Goal: Transaction & Acquisition: Purchase product/service

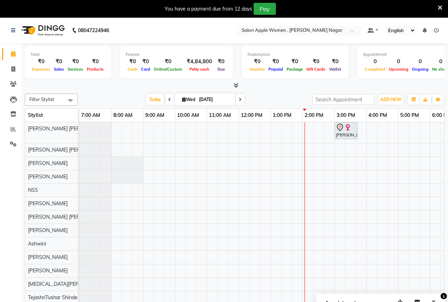
scroll to position [0, 128]
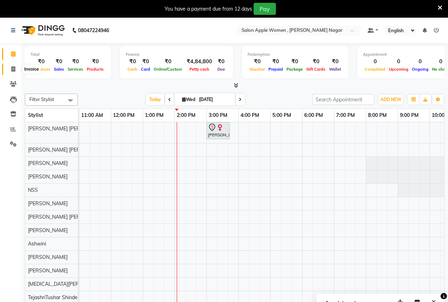
click at [12, 68] on icon at bounding box center [13, 69] width 4 height 5
select select "96"
select select "service"
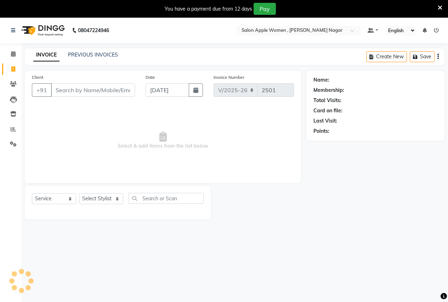
click at [61, 89] on input "Client" at bounding box center [93, 89] width 84 height 13
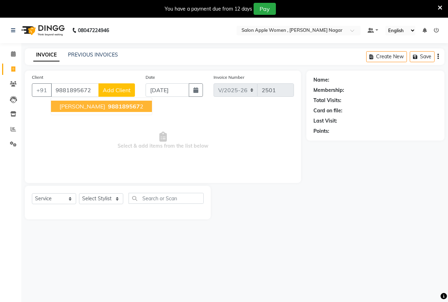
type input "9881895672"
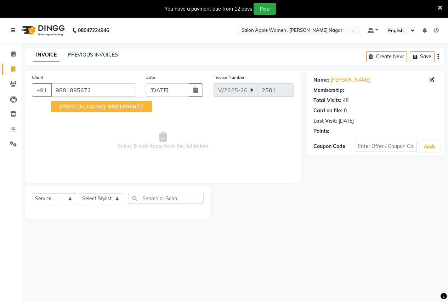
select select "1: Object"
click at [79, 106] on span "[PERSON_NAME]" at bounding box center [82, 106] width 46 height 7
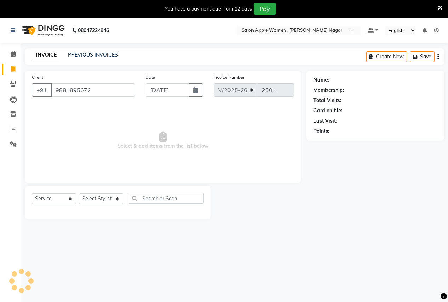
select select "1: Object"
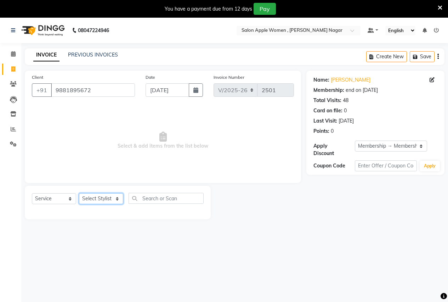
click at [95, 198] on select "Select Stylist [PERSON_NAME] [PERSON_NAME] [PERSON_NAME] [PERSON_NAME] Jyoti Ra…" at bounding box center [101, 199] width 44 height 11
select select "21394"
click at [79, 194] on select "Select Stylist [PERSON_NAME] [PERSON_NAME] [PERSON_NAME] [PERSON_NAME] Jyoti Ra…" at bounding box center [101, 199] width 44 height 11
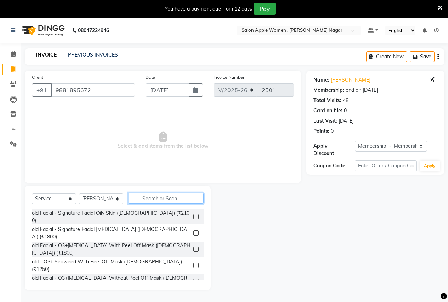
click at [153, 199] on input "text" at bounding box center [165, 198] width 75 height 11
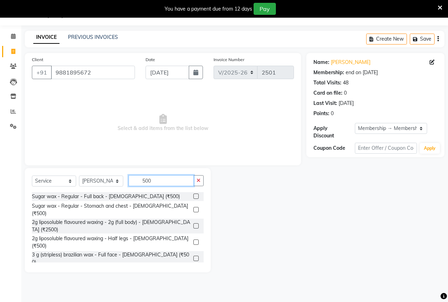
scroll to position [212, 0]
type input "500"
click at [193, 240] on label at bounding box center [195, 242] width 5 height 5
click at [193, 240] on input "checkbox" at bounding box center [195, 242] width 5 height 5
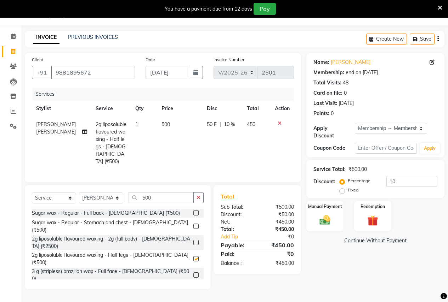
checkbox input "false"
click at [334, 216] on div "Manual Payment" at bounding box center [324, 216] width 39 height 32
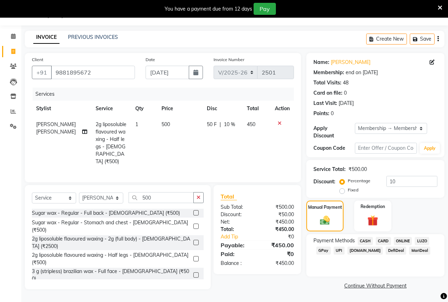
click at [400, 237] on span "ONLINE" at bounding box center [402, 241] width 18 height 8
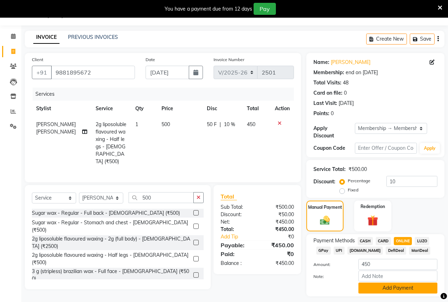
click at [391, 284] on button "Add Payment" at bounding box center [397, 288] width 79 height 11
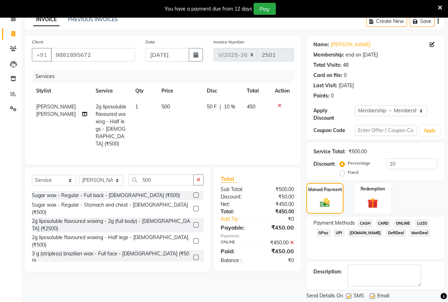
scroll to position [52, 0]
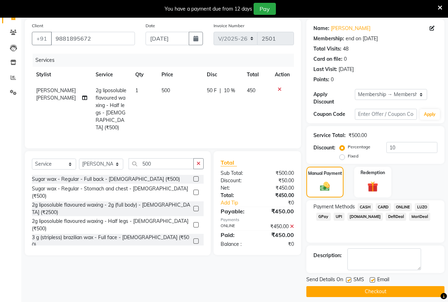
click at [389, 288] on button "Checkout" at bounding box center [375, 292] width 138 height 11
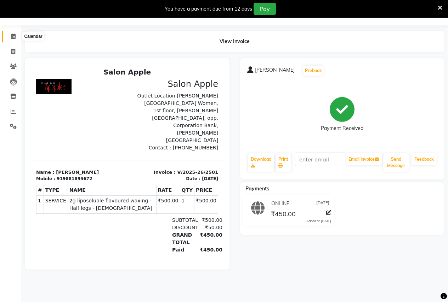
click at [10, 35] on span at bounding box center [13, 37] width 12 height 8
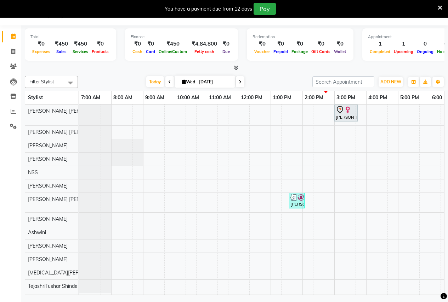
click at [331, 111] on div "[PERSON_NAME], TK01, 03:00 PM-03:45 PM, old Hair Cut - Hair Cut ([DEMOGRAPHIC_D…" at bounding box center [333, 200] width 509 height 190
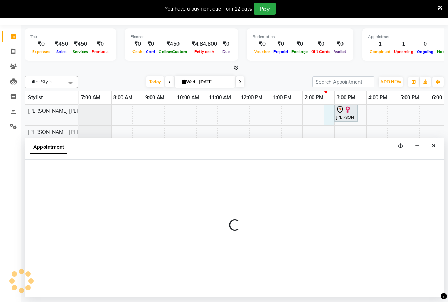
select select "70309"
select select "885"
select select "tentative"
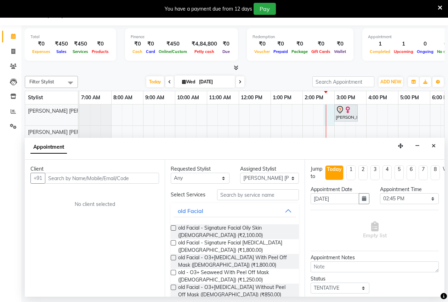
click at [81, 177] on input "text" at bounding box center [102, 178] width 114 height 11
type input "9860403967"
click at [137, 177] on span "Add Client" at bounding box center [144, 178] width 24 height 6
select select "22"
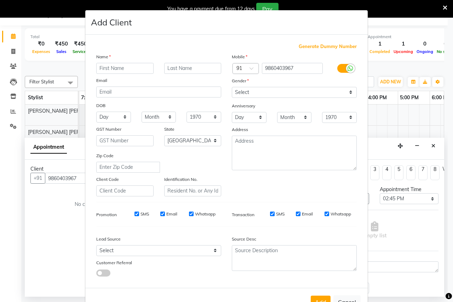
click at [116, 72] on input "text" at bounding box center [124, 68] width 57 height 11
type input "[PERSON_NAME]"
click at [249, 91] on select "Select [DEMOGRAPHIC_DATA] [DEMOGRAPHIC_DATA] Other Prefer Not To Say" at bounding box center [294, 92] width 125 height 11
select select "[DEMOGRAPHIC_DATA]"
click at [232, 87] on select "Select [DEMOGRAPHIC_DATA] [DEMOGRAPHIC_DATA] Other Prefer Not To Say" at bounding box center [294, 92] width 125 height 11
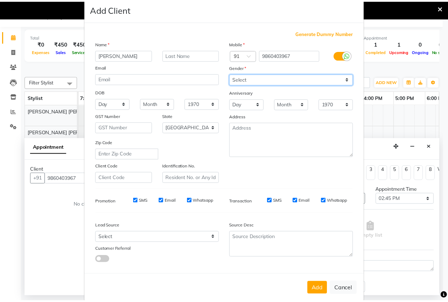
scroll to position [24, 0]
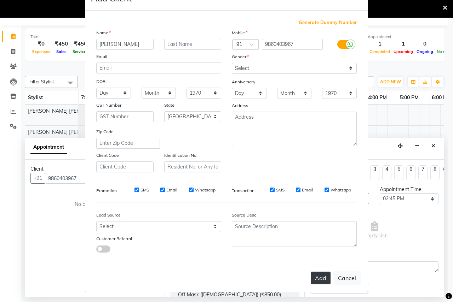
click at [319, 277] on button "Add" at bounding box center [321, 278] width 20 height 13
select select
select select "null"
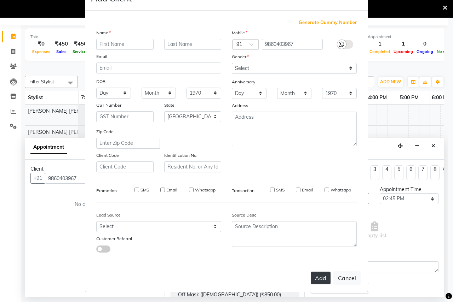
select select
checkbox input "false"
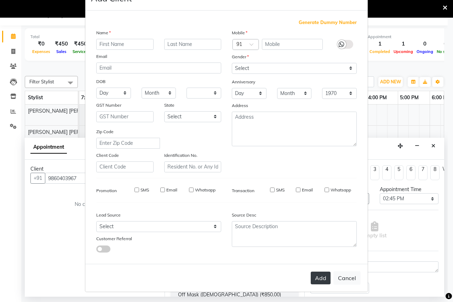
checkbox input "false"
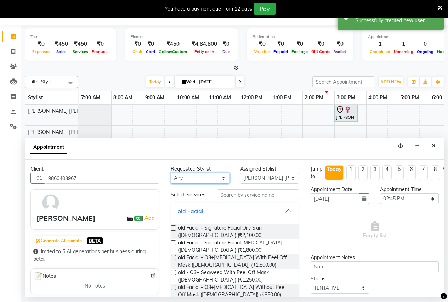
click at [202, 183] on select "Any [PERSON_NAME] [PERSON_NAME] [PERSON_NAME] [PERSON_NAME] [PERSON_NAME][MEDIC…" at bounding box center [200, 178] width 59 height 11
select select "70309"
click at [171, 173] on select "Any [PERSON_NAME] [PERSON_NAME] [PERSON_NAME] [PERSON_NAME] [PERSON_NAME][MEDIC…" at bounding box center [200, 178] width 59 height 11
click at [256, 193] on input "text" at bounding box center [258, 195] width 82 height 11
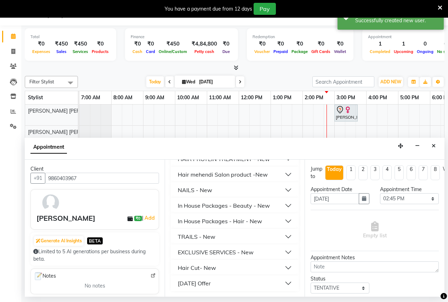
scroll to position [467, 0]
type input "500"
drag, startPoint x: 186, startPoint y: 260, endPoint x: 189, endPoint y: 266, distance: 6.5
click at [189, 266] on div "Hair Cut- New" at bounding box center [235, 268] width 128 height 16
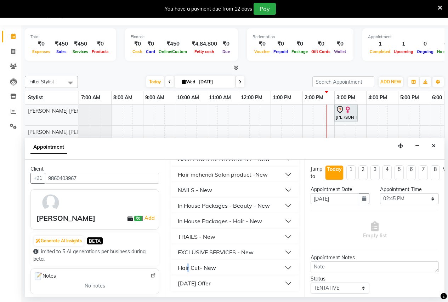
click at [189, 267] on div "Hair Cut- New" at bounding box center [197, 268] width 38 height 8
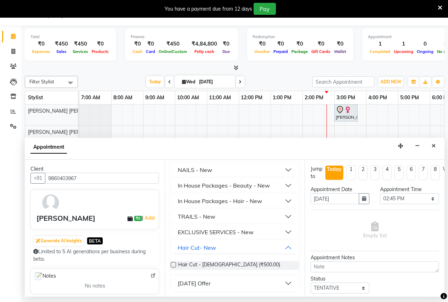
click at [172, 268] on label at bounding box center [173, 265] width 5 height 5
click at [172, 268] on input "checkbox" at bounding box center [173, 266] width 5 height 5
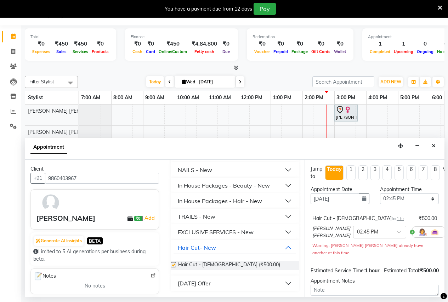
checkbox input "false"
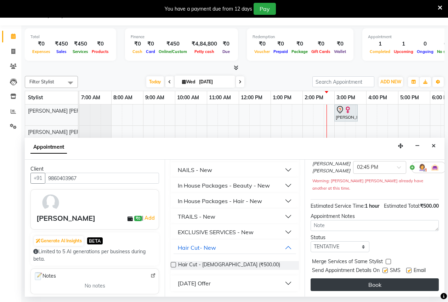
click at [359, 279] on button "Book" at bounding box center [374, 285] width 128 height 13
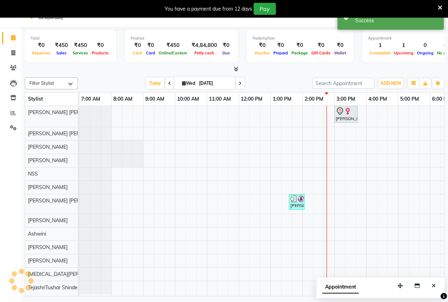
scroll to position [0, 0]
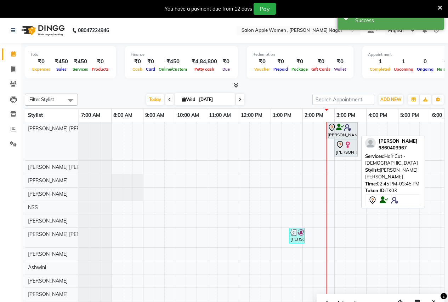
click at [337, 128] on icon at bounding box center [340, 127] width 8 height 0
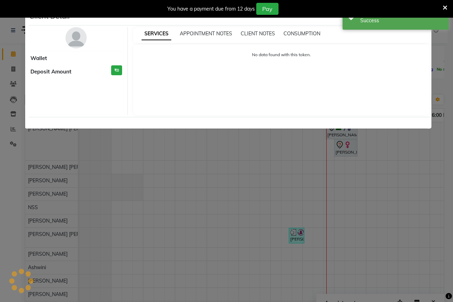
select select "7"
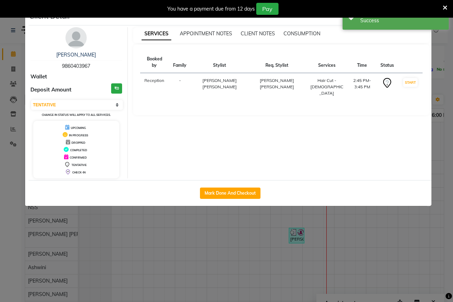
click at [244, 186] on div "Mark Done And Checkout" at bounding box center [230, 193] width 403 height 26
click at [244, 189] on button "Mark Done And Checkout" at bounding box center [230, 193] width 60 height 11
select select "96"
select select "service"
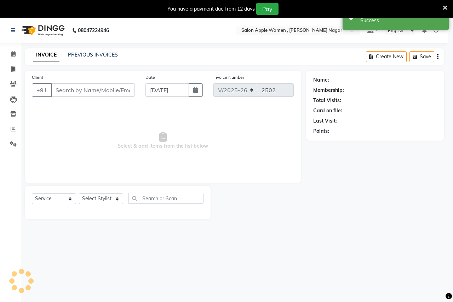
select select "3"
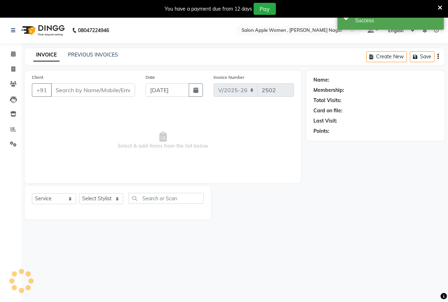
type input "9860403967"
select select "70309"
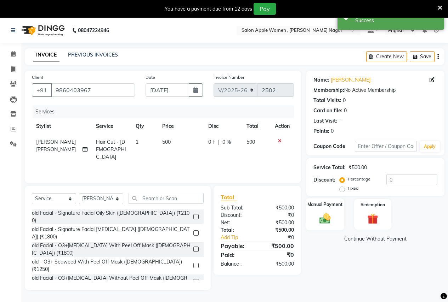
click at [335, 210] on div "Manual Payment" at bounding box center [324, 214] width 39 height 32
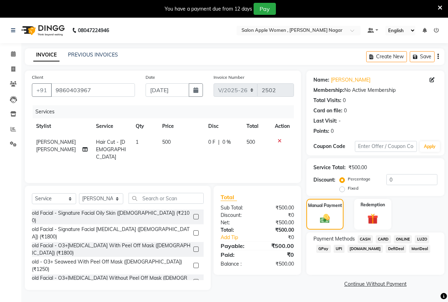
click at [397, 237] on span "ONLINE" at bounding box center [402, 240] width 18 height 8
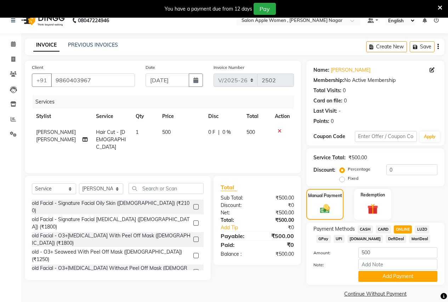
scroll to position [18, 0]
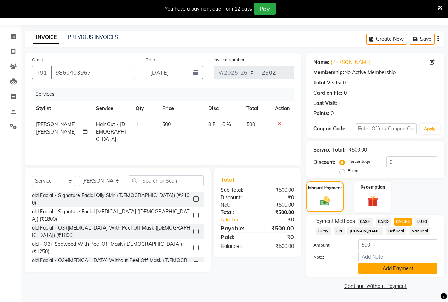
click at [391, 271] on button "Add Payment" at bounding box center [397, 269] width 79 height 11
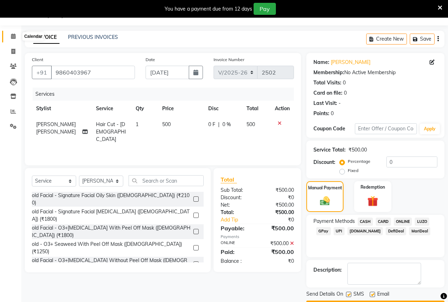
drag, startPoint x: 10, startPoint y: 37, endPoint x: 13, endPoint y: 27, distance: 10.6
click at [10, 37] on span at bounding box center [13, 37] width 12 height 8
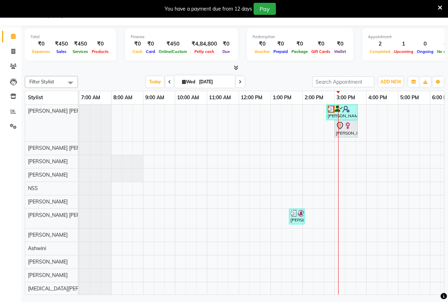
click at [168, 83] on icon at bounding box center [169, 82] width 3 height 4
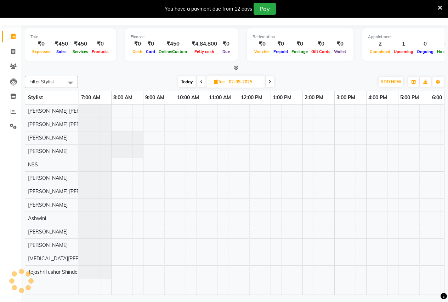
scroll to position [0, 145]
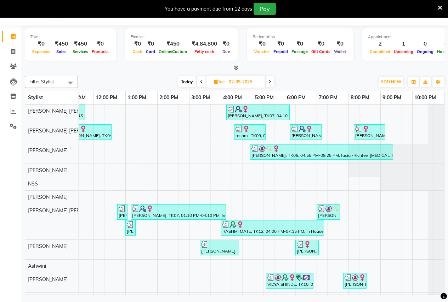
click at [270, 82] on icon at bounding box center [269, 82] width 3 height 4
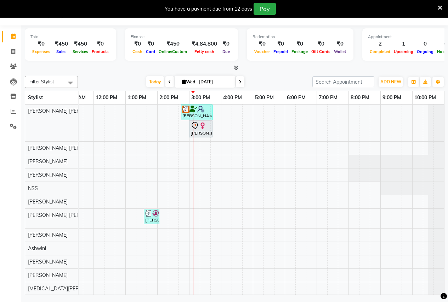
click at [240, 83] on icon at bounding box center [239, 82] width 3 height 4
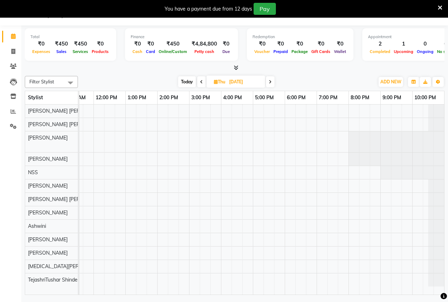
click at [270, 80] on icon at bounding box center [270, 82] width 3 height 4
type input "[DATE]"
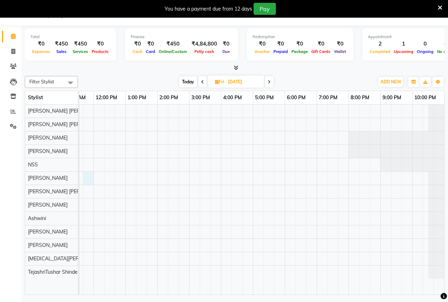
click at [84, 178] on div at bounding box center [188, 200] width 509 height 190
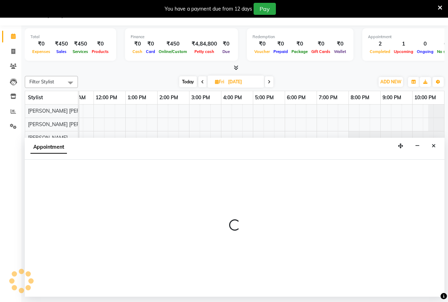
select select "12123"
select select "705"
select select "tentative"
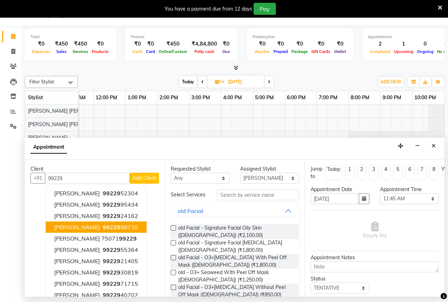
click at [103, 226] on span "99229" at bounding box center [112, 227] width 18 height 7
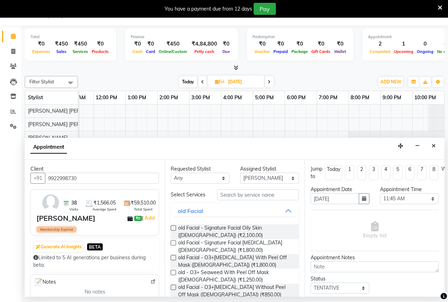
type input "9922998730"
click at [252, 199] on input "text" at bounding box center [258, 195] width 82 height 11
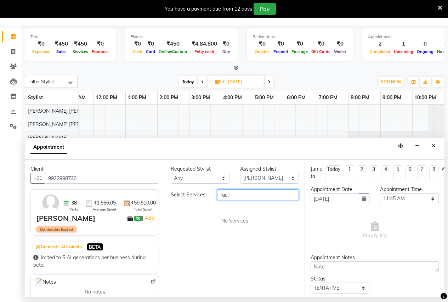
click at [237, 195] on input "facil" at bounding box center [258, 195] width 82 height 11
click at [237, 196] on input "facil" at bounding box center [258, 195] width 82 height 11
click at [231, 195] on input "facil" at bounding box center [258, 195] width 82 height 11
click at [192, 193] on div "Select Services" at bounding box center [188, 194] width 46 height 7
click at [231, 194] on input "facil" at bounding box center [258, 195] width 82 height 11
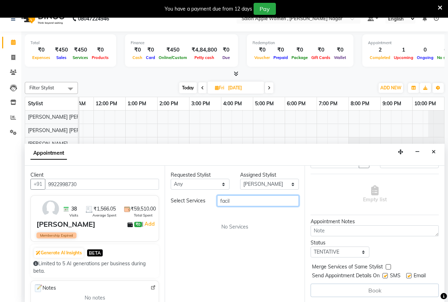
scroll to position [18, 0]
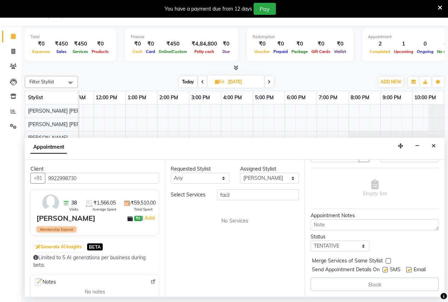
click at [375, 281] on div "Book" at bounding box center [374, 284] width 128 height 13
click at [229, 194] on input "facil" at bounding box center [258, 195] width 82 height 11
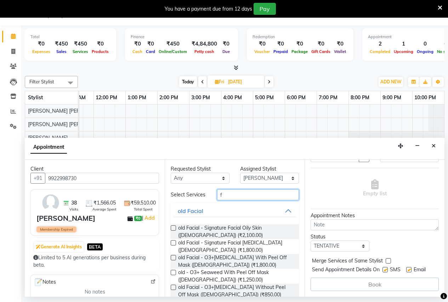
type input "f"
click at [172, 231] on label at bounding box center [173, 228] width 5 height 5
click at [172, 231] on input "checkbox" at bounding box center [173, 229] width 5 height 5
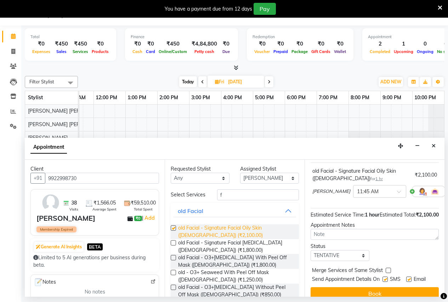
checkbox input "false"
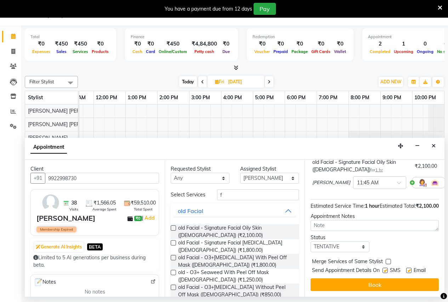
scroll to position [70, 0]
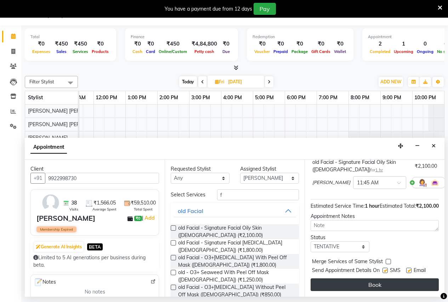
click at [363, 281] on button "Book" at bounding box center [374, 285] width 128 height 13
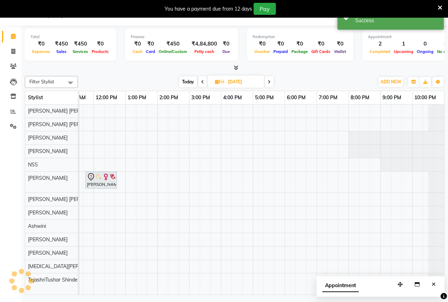
scroll to position [0, 0]
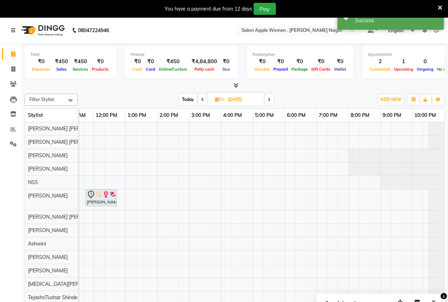
click at [202, 99] on icon at bounding box center [202, 100] width 3 height 4
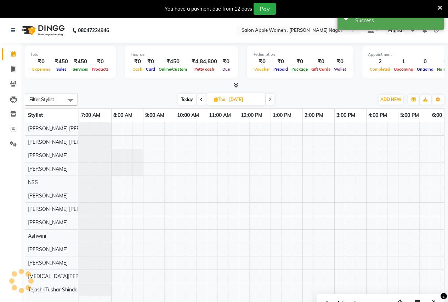
scroll to position [0, 145]
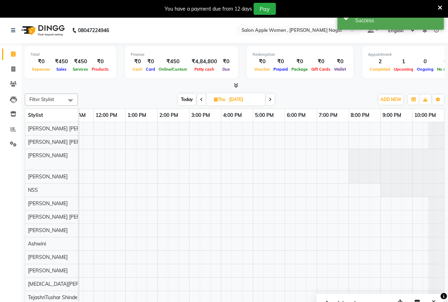
click at [202, 99] on span at bounding box center [201, 99] width 8 height 11
type input "[DATE]"
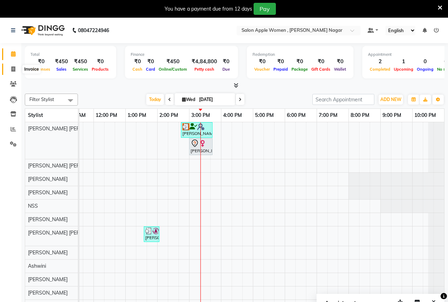
click at [11, 68] on icon at bounding box center [13, 69] width 4 height 5
select select "service"
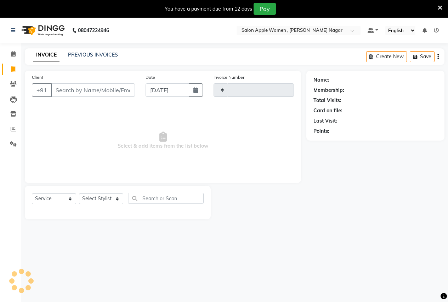
type input "2502"
select select "96"
drag, startPoint x: 101, startPoint y: 197, endPoint x: 93, endPoint y: 200, distance: 8.4
click at [96, 199] on select "Select Stylist [PERSON_NAME] [PERSON_NAME] [PERSON_NAME] [PERSON_NAME] Jyoti Ra…" at bounding box center [101, 199] width 44 height 11
select select "3152"
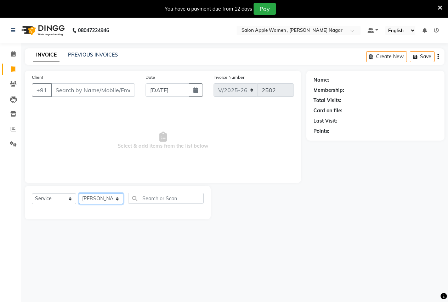
click at [79, 194] on select "Select Stylist [PERSON_NAME] [PERSON_NAME] [PERSON_NAME] [PERSON_NAME] Jyoti Ra…" at bounding box center [101, 199] width 44 height 11
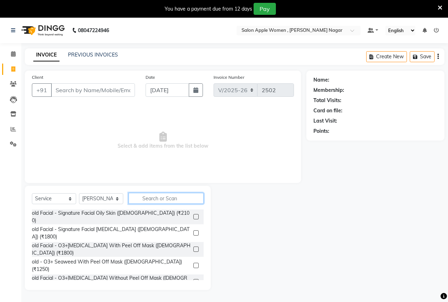
click at [157, 198] on input "text" at bounding box center [165, 198] width 75 height 11
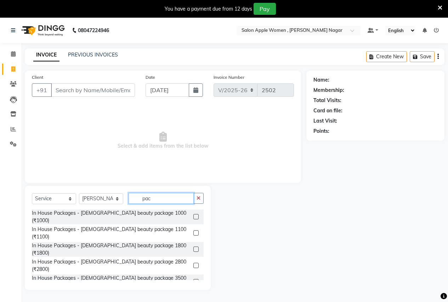
type input "pac"
click at [193, 231] on label at bounding box center [195, 233] width 5 height 5
click at [193, 231] on input "checkbox" at bounding box center [195, 233] width 5 height 5
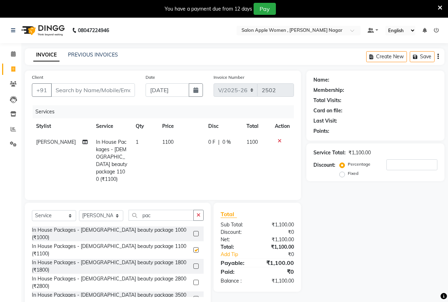
checkbox input "false"
click at [160, 212] on input "pac" at bounding box center [160, 215] width 65 height 11
type input "p"
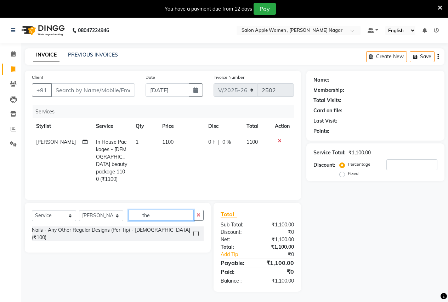
type input "the"
click at [66, 89] on input "Client" at bounding box center [93, 89] width 84 height 13
type input "9"
type input "0"
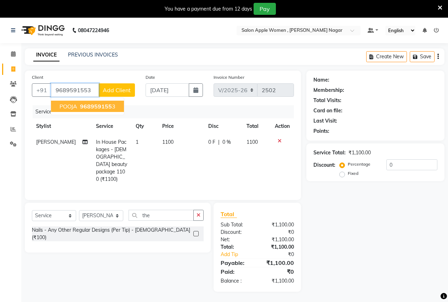
type input "9689591553"
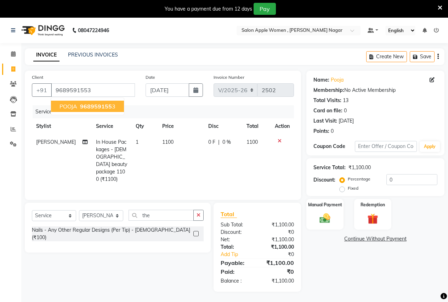
click at [62, 108] on span "POOJA" at bounding box center [68, 106] width 18 height 7
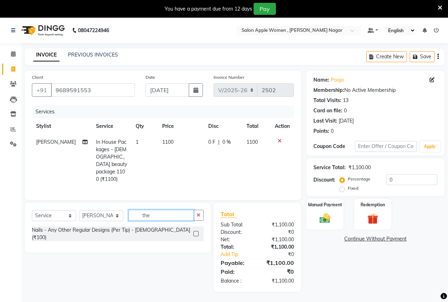
click at [157, 216] on input "the" at bounding box center [160, 215] width 65 height 11
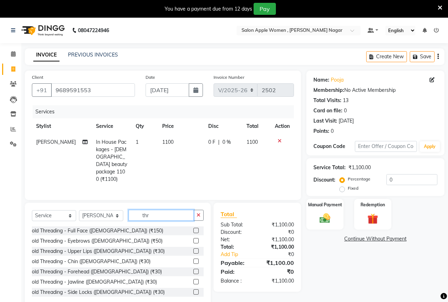
type input "thr"
click at [193, 249] on label at bounding box center [195, 251] width 5 height 5
click at [193, 249] on input "checkbox" at bounding box center [195, 251] width 5 height 5
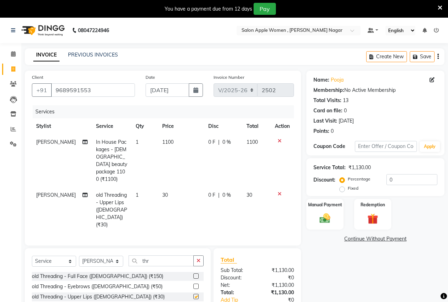
checkbox input "false"
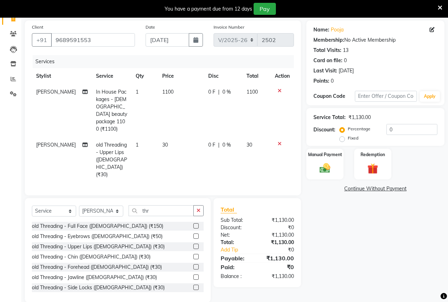
scroll to position [52, 0]
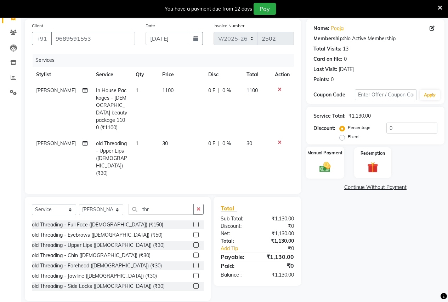
click at [328, 168] on img at bounding box center [325, 167] width 18 height 13
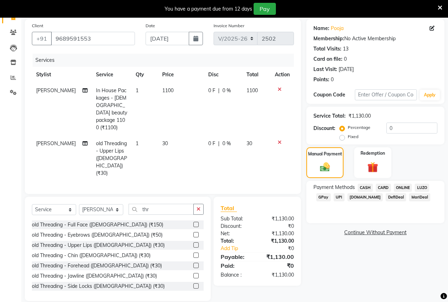
click at [364, 188] on span "CASH" at bounding box center [364, 188] width 15 height 8
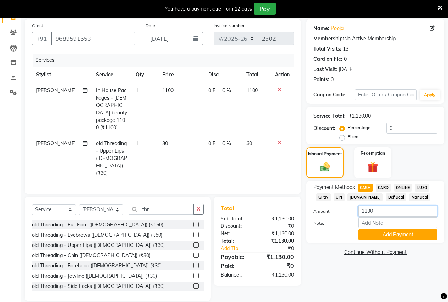
drag, startPoint x: 377, startPoint y: 211, endPoint x: 330, endPoint y: 208, distance: 46.8
click at [330, 208] on div "Amount: 1130" at bounding box center [375, 212] width 134 height 12
type input "1030"
click at [363, 232] on button "Add Payment" at bounding box center [397, 235] width 79 height 11
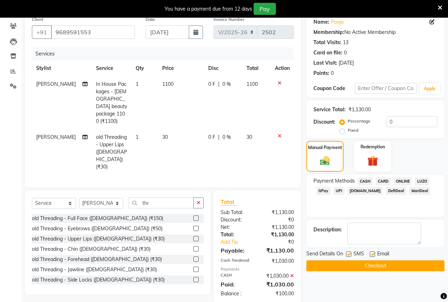
scroll to position [62, 0]
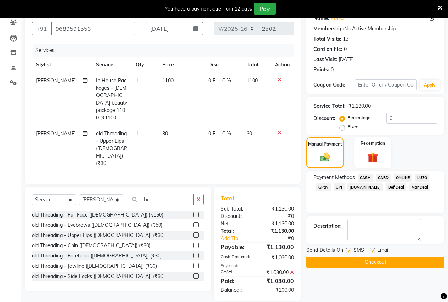
click at [340, 261] on button "Checkout" at bounding box center [375, 262] width 138 height 11
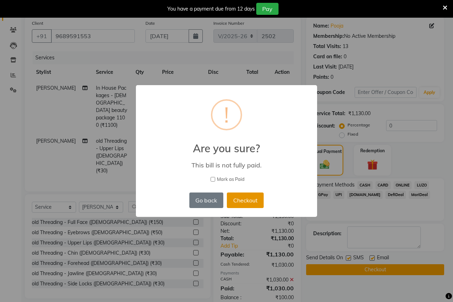
click at [245, 204] on button "Checkout" at bounding box center [245, 201] width 37 height 16
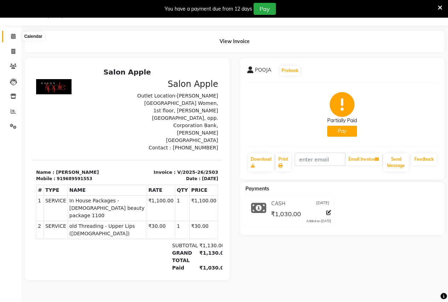
click at [11, 35] on icon at bounding box center [13, 36] width 5 height 5
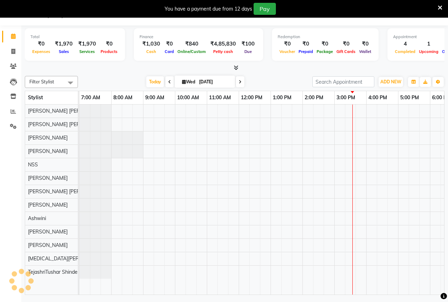
scroll to position [0, 145]
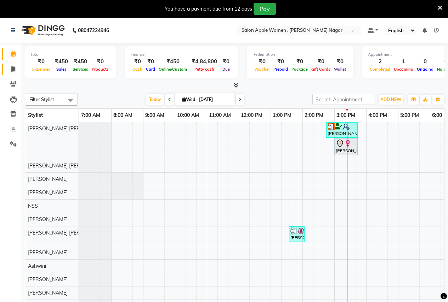
click at [13, 75] on link "Invoice" at bounding box center [10, 70] width 17 height 12
select select "96"
select select "service"
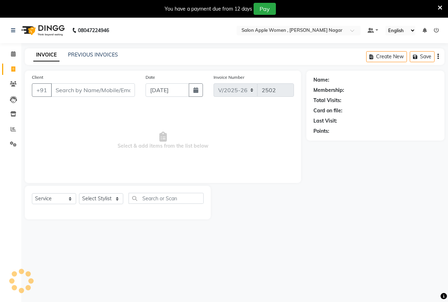
click at [86, 92] on input "Client" at bounding box center [93, 89] width 84 height 13
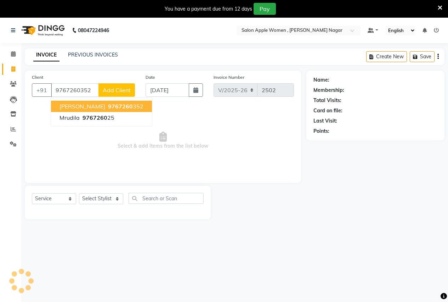
type input "9767260352"
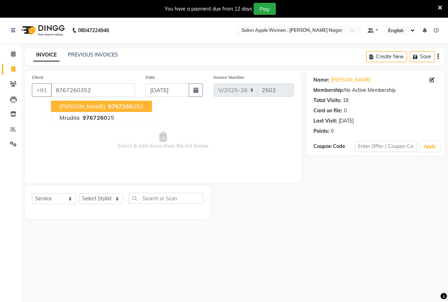
click at [106, 104] on ngb-highlight "9767260 352" at bounding box center [124, 106] width 37 height 7
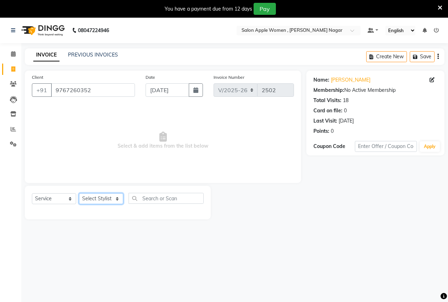
click at [97, 204] on select "Select Stylist [PERSON_NAME] [PERSON_NAME] [PERSON_NAME] [PERSON_NAME] Jyoti Ra…" at bounding box center [101, 199] width 44 height 11
select select "57561"
click at [79, 194] on select "Select Stylist [PERSON_NAME] [PERSON_NAME] [PERSON_NAME] [PERSON_NAME] Jyoti Ra…" at bounding box center [101, 199] width 44 height 11
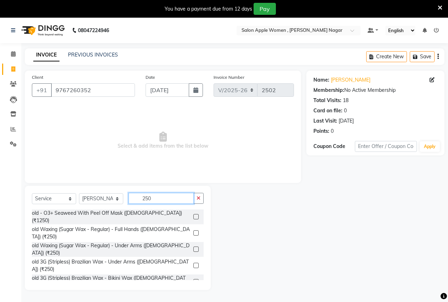
type input "250"
click at [193, 231] on label at bounding box center [195, 233] width 5 height 5
click at [193, 231] on input "checkbox" at bounding box center [195, 233] width 5 height 5
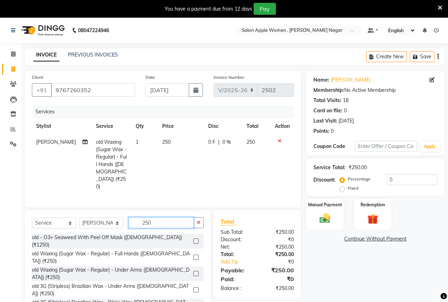
checkbox input "false"
click at [164, 218] on input "250" at bounding box center [160, 223] width 65 height 11
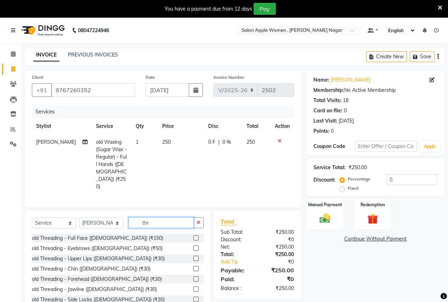
scroll to position [35, 0]
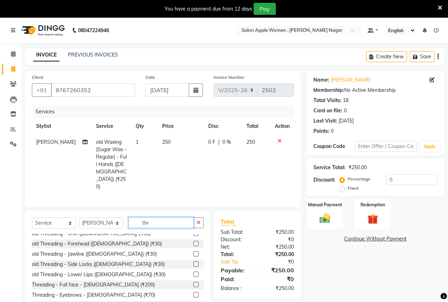
type input "thr"
click at [193, 293] on label at bounding box center [195, 295] width 5 height 5
click at [193, 293] on input "checkbox" at bounding box center [195, 295] width 5 height 5
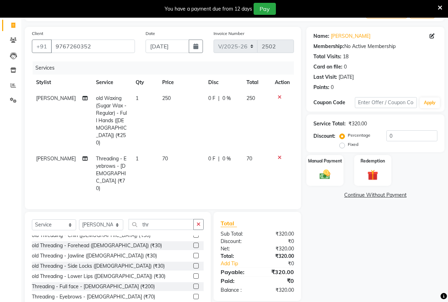
scroll to position [44, 0]
click at [193, 294] on label at bounding box center [195, 296] width 5 height 5
click at [193, 295] on input "checkbox" at bounding box center [195, 297] width 5 height 5
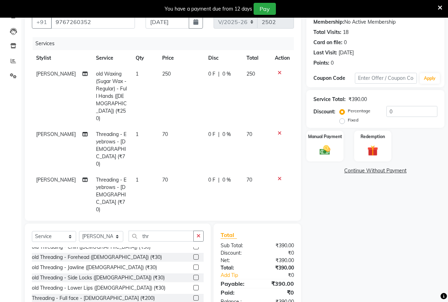
checkbox input "false"
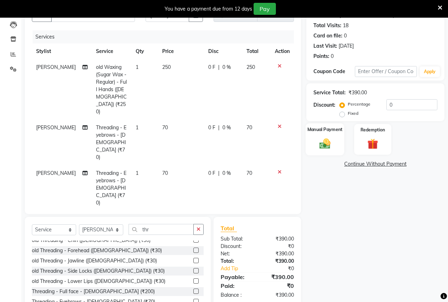
click at [329, 143] on img at bounding box center [325, 143] width 18 height 13
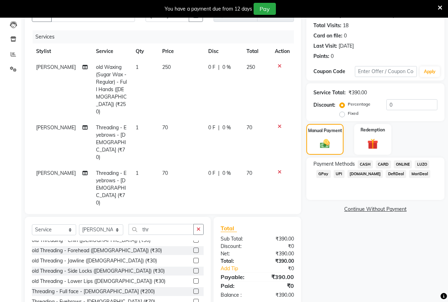
click at [400, 163] on span "ONLINE" at bounding box center [402, 165] width 18 height 8
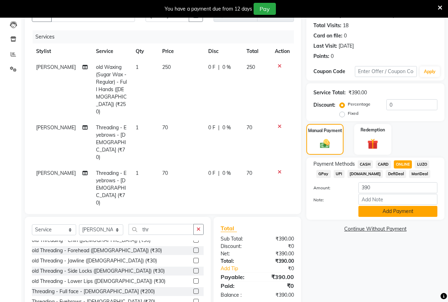
click at [395, 212] on button "Add Payment" at bounding box center [397, 211] width 79 height 11
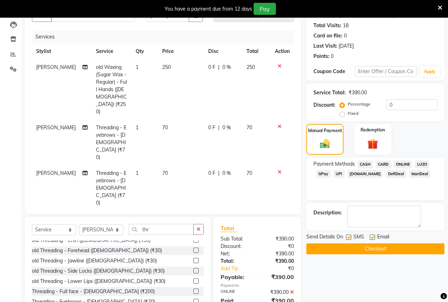
click at [391, 252] on button "Checkout" at bounding box center [375, 249] width 138 height 11
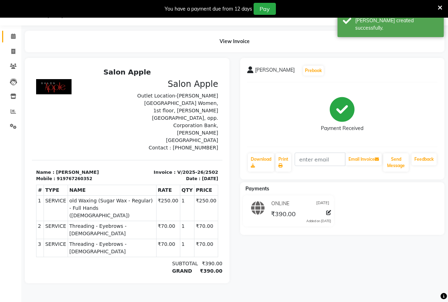
click at [12, 31] on link "Calendar" at bounding box center [10, 37] width 17 height 12
